Goal: Task Accomplishment & Management: Manage account settings

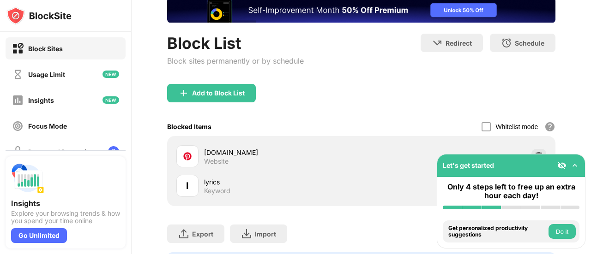
scroll to position [73, 0]
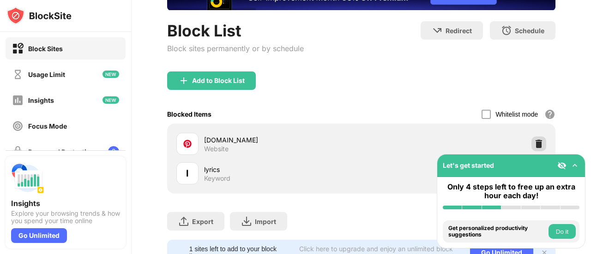
click at [534, 142] on img at bounding box center [538, 143] width 9 height 9
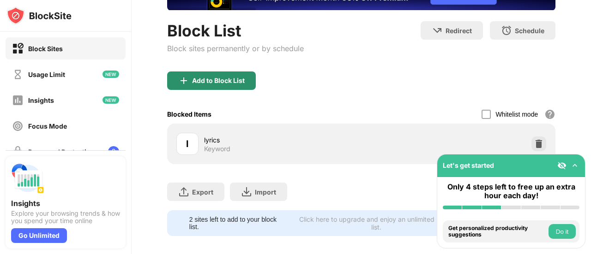
click at [217, 86] on div "Add to Block List" at bounding box center [211, 81] width 89 height 18
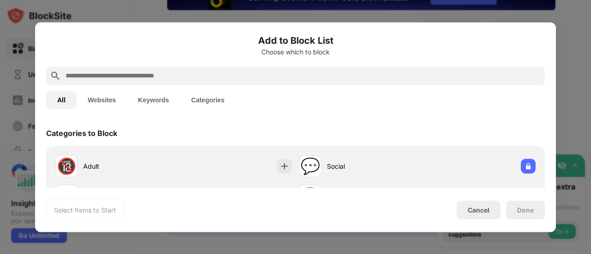
click at [206, 77] on input "text" at bounding box center [303, 75] width 476 height 11
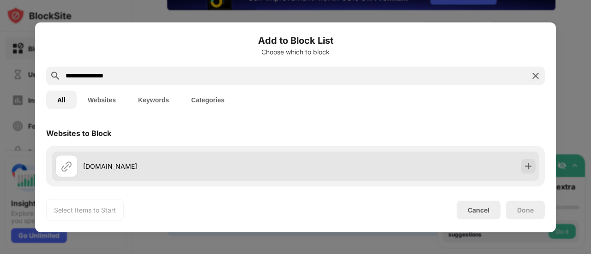
type input "**********"
click at [148, 154] on div "in.pinterest.com" at bounding box center [296, 166] width 488 height 30
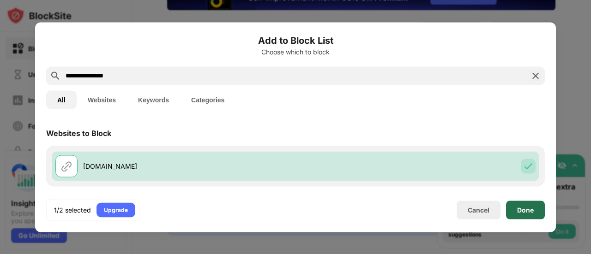
click at [527, 212] on div "Done" at bounding box center [525, 209] width 17 height 7
